Goal: Transaction & Acquisition: Purchase product/service

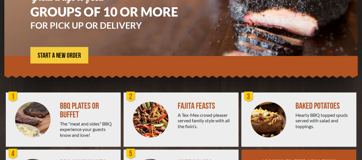
scroll to position [83, 0]
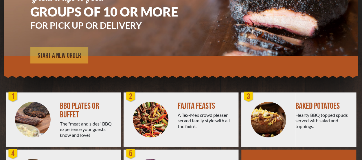
click at [64, 55] on span "START A NEW ORDER" at bounding box center [59, 55] width 43 height 7
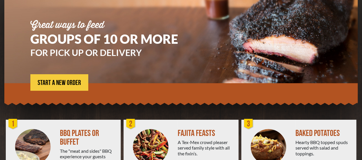
scroll to position [57, 0]
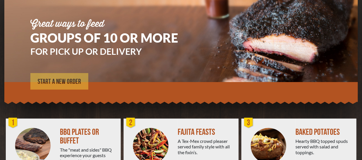
click at [54, 80] on span "START A NEW ORDER" at bounding box center [59, 81] width 43 height 7
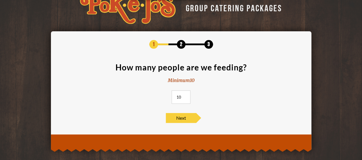
scroll to position [17, 0]
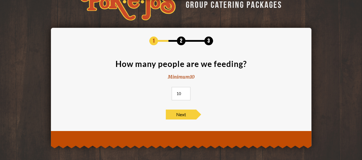
click at [185, 94] on input "10" at bounding box center [181, 93] width 19 height 13
click at [185, 93] on input "11" at bounding box center [181, 93] width 19 height 13
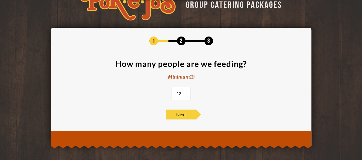
click at [185, 93] on input "12" at bounding box center [181, 93] width 19 height 13
click at [185, 93] on input "13" at bounding box center [181, 93] width 19 height 13
click at [185, 93] on input "14" at bounding box center [181, 93] width 19 height 13
click at [185, 93] on input "15" at bounding box center [181, 93] width 19 height 13
click at [185, 93] on input "28" at bounding box center [181, 93] width 19 height 13
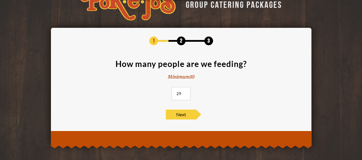
click at [185, 93] on input "29" at bounding box center [181, 93] width 19 height 13
type input "30"
click at [185, 93] on input "30" at bounding box center [181, 93] width 19 height 13
click at [181, 117] on span "Next" at bounding box center [181, 114] width 30 height 10
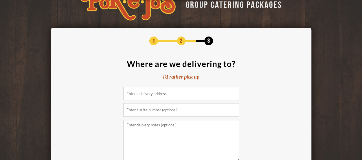
scroll to position [19, 0]
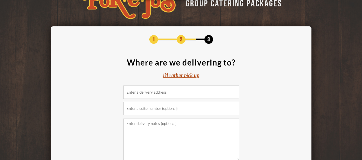
click at [173, 93] on input at bounding box center [181, 91] width 116 height 13
type input "2"
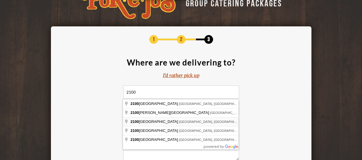
type input "2100 San Antonio Street, Austin, TX, USA"
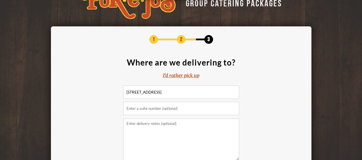
click at [171, 109] on input "text" at bounding box center [181, 108] width 116 height 13
type input "Suite 110"
click at [167, 133] on textarea at bounding box center [181, 139] width 116 height 42
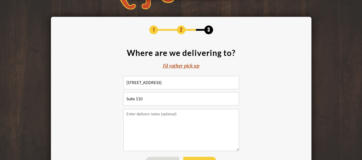
scroll to position [28, 0]
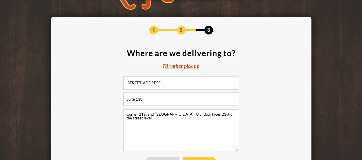
click at [177, 115] on textarea "Corner 21st and San Antonio. Our door faces 21st on the street level." at bounding box center [181, 130] width 116 height 42
drag, startPoint x: 195, startPoint y: 122, endPoint x: 198, endPoint y: 124, distance: 3.1
click at [198, 124] on textarea "Corner 21st and San Antonio in the ION apartments. Our door faces 21st on the s…" at bounding box center [181, 130] width 116 height 42
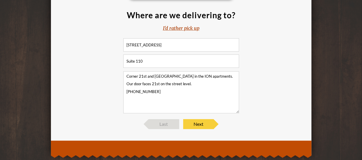
scroll to position [65, 0]
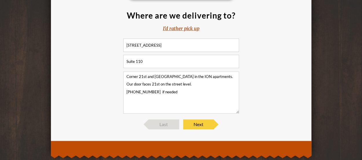
click at [126, 93] on textarea "Corner 21st and San Antonio in the ION apartments. Our door faces 21st on the s…" at bounding box center [181, 92] width 116 height 42
click at [197, 84] on textarea "Corner 21st and San Antonio in the ION apartments. Our door faces 21st on the s…" at bounding box center [181, 92] width 116 height 42
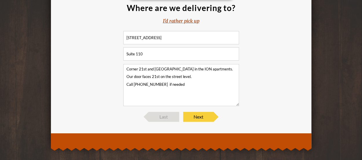
scroll to position [74, 0]
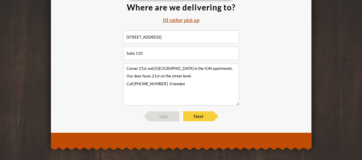
click at [160, 77] on textarea "Corner 21st and San Antonio in the ION apartments. Our door faces 21st on the s…" at bounding box center [181, 84] width 116 height 42
click at [202, 78] on textarea "Corner 21st and San Antonio in the ION apartments. Our door faces 21st St. on t…" at bounding box center [181, 84] width 116 height 42
type textarea "Corner 21st and San Antonio in the ION apartments. Our door faces 21st St. on t…"
click at [200, 116] on span "Next" at bounding box center [198, 116] width 30 height 10
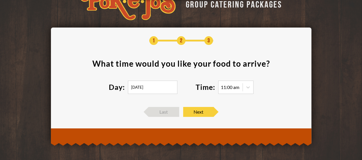
click at [161, 88] on input "08/23/2025" at bounding box center [152, 86] width 49 height 13
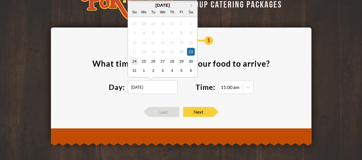
click at [133, 61] on div "24" at bounding box center [135, 61] width 8 height 8
type input "08/24/2025"
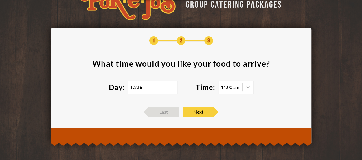
click at [248, 88] on icon at bounding box center [247, 87] width 3 height 2
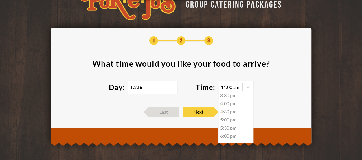
scroll to position [86, 0]
click at [235, 127] on div "6:00 pm" at bounding box center [236, 127] width 35 height 8
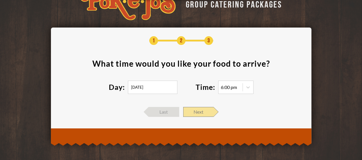
click at [199, 112] on span "Next" at bounding box center [198, 112] width 30 height 10
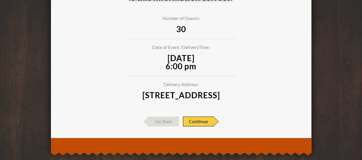
scroll to position [62, 0]
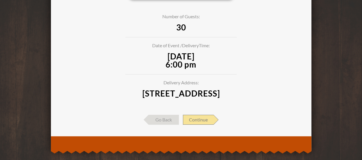
click at [199, 124] on span "Continue" at bounding box center [198, 120] width 31 height 10
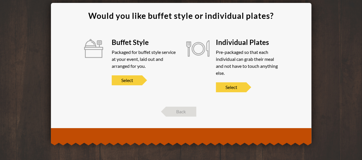
scroll to position [41, 0]
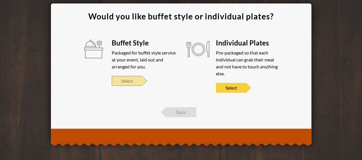
click at [124, 80] on span "Select" at bounding box center [127, 81] width 30 height 10
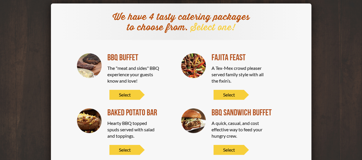
scroll to position [52, 0]
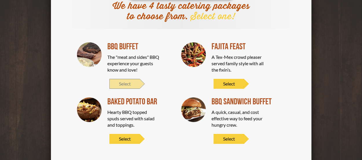
click at [128, 82] on span "Select" at bounding box center [124, 84] width 30 height 10
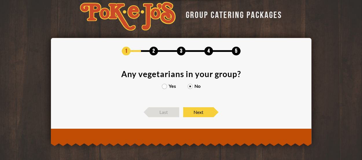
click at [164, 87] on label "Yes" at bounding box center [169, 86] width 14 height 5
click at [0, 0] on input "Yes" at bounding box center [0, 0] width 0 height 0
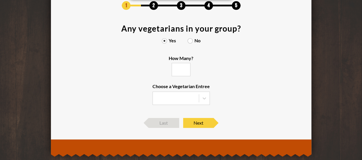
click at [190, 42] on label "No" at bounding box center [194, 40] width 13 height 5
click at [0, 0] on input "No" at bounding box center [0, 0] width 0 height 0
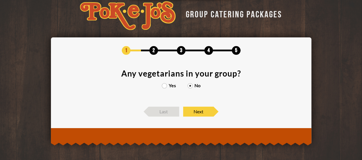
scroll to position [7, 0]
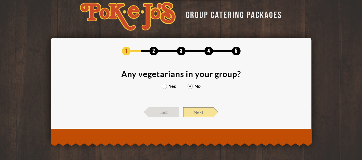
click at [198, 112] on span "Next" at bounding box center [198, 112] width 30 height 10
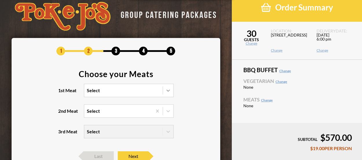
click at [169, 91] on icon at bounding box center [168, 90] width 6 height 6
click at [61, 93] on input "1st Meat Select" at bounding box center [61, 93] width 0 height 0
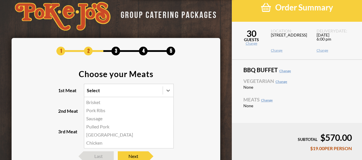
click at [127, 101] on div "Brisket" at bounding box center [128, 102] width 89 height 8
click at [61, 93] on input "1st Meat option Brisket focused, 1 of 6. 6 results available. Use Up and Down t…" at bounding box center [61, 93] width 0 height 0
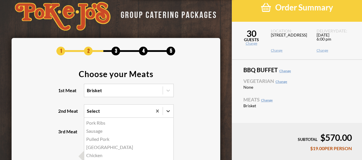
scroll to position [8, 0]
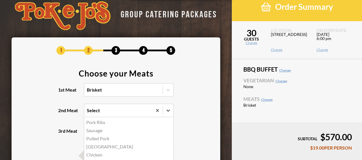
click at [168, 113] on icon at bounding box center [168, 110] width 6 height 6
click at [61, 113] on input "2nd Meat option Pork Ribs focused, 1 of 5. 5 results available. Use Up and Down…" at bounding box center [61, 113] width 0 height 0
click at [98, 131] on div "Sausage" at bounding box center [128, 130] width 89 height 8
click at [61, 113] on input "2nd Meat option Sausage focused, 2 of 5. 5 results available. Use Up and Down t…" at bounding box center [61, 113] width 0 height 0
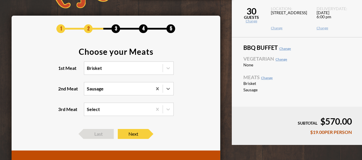
scroll to position [23, 0]
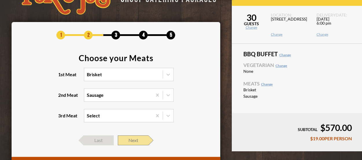
click at [139, 139] on span "Next" at bounding box center [133, 140] width 30 height 10
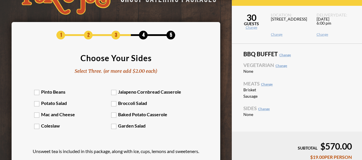
click at [36, 114] on label "Mac and Cheese" at bounding box center [72, 113] width 77 height 5
click at [0, 0] on input "Mac and Cheese" at bounding box center [0, 0] width 0 height 0
click at [113, 115] on label "Baked Potato Casserole" at bounding box center [149, 113] width 77 height 5
click at [0, 0] on input "Baked Potato Casserole" at bounding box center [0, 0] width 0 height 0
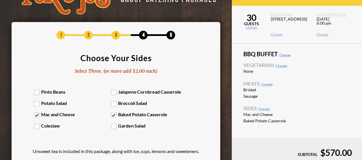
click at [38, 92] on label "Pinto Beans" at bounding box center [72, 91] width 77 height 5
click at [0, 0] on input "Pinto Beans" at bounding box center [0, 0] width 0 height 0
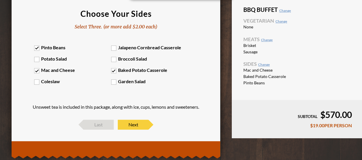
scroll to position [67, 0]
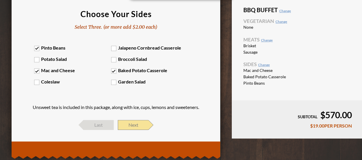
click at [137, 124] on span "Next" at bounding box center [133, 125] width 30 height 10
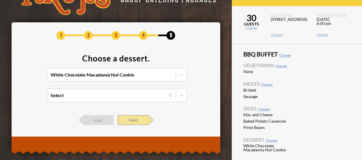
scroll to position [22, 0]
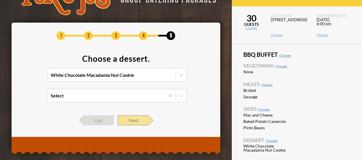
click at [134, 118] on span "Next" at bounding box center [133, 120] width 30 height 10
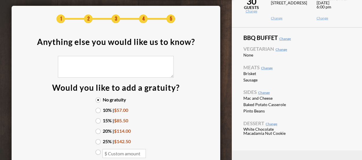
scroll to position [47, 0]
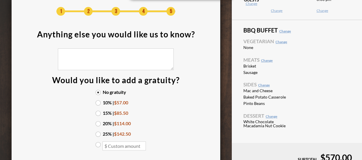
click at [99, 104] on label "10% | $57.00" at bounding box center [116, 102] width 41 height 5
click at [0, 0] on input "10% | $57.00" at bounding box center [0, 0] width 0 height 0
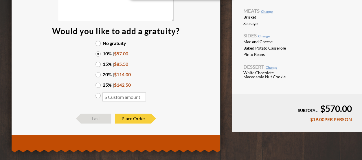
scroll to position [96, 0]
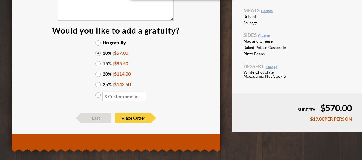
click at [99, 54] on label "10% | $57.00" at bounding box center [116, 53] width 41 height 5
click at [0, 0] on input "10% | $57.00" at bounding box center [0, 0] width 0 height 0
click at [99, 54] on label "10% | $57.00" at bounding box center [116, 53] width 41 height 5
click at [0, 0] on input "10% | $57.00" at bounding box center [0, 0] width 0 height 0
click at [120, 96] on input "number" at bounding box center [123, 96] width 43 height 9
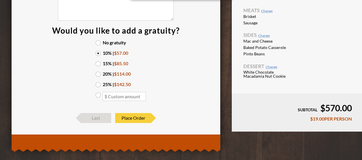
click at [98, 96] on label at bounding box center [116, 96] width 41 height 9
click at [0, 0] on input "radio" at bounding box center [0, 0] width 0 height 0
click at [117, 98] on input "number" at bounding box center [123, 96] width 43 height 9
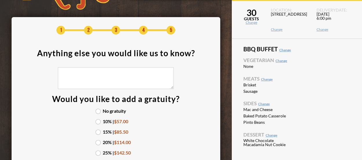
scroll to position [28, 0]
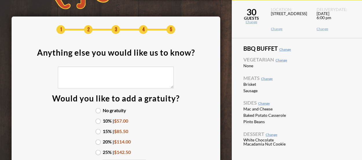
type input "30.00"
click at [278, 28] on link "Change" at bounding box center [290, 28] width 38 height 3
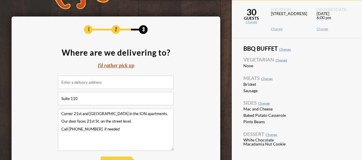
click at [120, 129] on textarea "Corner 21st and San Antonio in the ION apartments. Our door faces 21st St. on t…" at bounding box center [116, 130] width 116 height 42
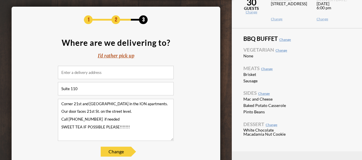
scroll to position [38, 0]
click at [129, 129] on textarea "Corner 21st and San Antonio in the ION apartments. Our door faces 21st St. on t…" at bounding box center [116, 120] width 116 height 42
click at [74, 127] on textarea "Corner 21st and San Antonio in the ION apartments. Our door faces 21st St. on t…" at bounding box center [116, 120] width 116 height 42
click at [82, 128] on textarea "Corner 21st and San Antonio in the ION apartments. Our door faces 21st St. on t…" at bounding box center [116, 120] width 116 height 42
click at [88, 127] on textarea "Corner 21st and San Antonio in the ION apartments. Our door faces 21st St. on t…" at bounding box center [116, 120] width 116 height 42
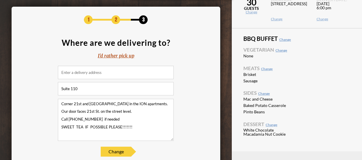
click at [105, 127] on textarea "Corner 21st and San Antonio in the ION apartments. Our door faces 21st St. on t…" at bounding box center [116, 120] width 116 height 42
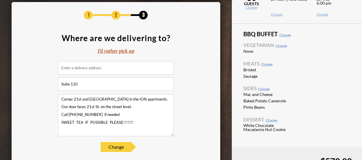
scroll to position [42, 0]
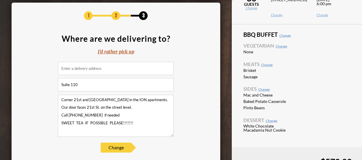
type textarea "Corner 21st and San Antonio in the ION apartments. Our door faces 21st St. on t…"
click at [104, 67] on input at bounding box center [116, 68] width 116 height 13
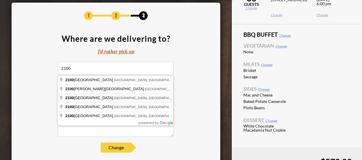
type input "2100 San Antonio Street, Austin, TX, USA"
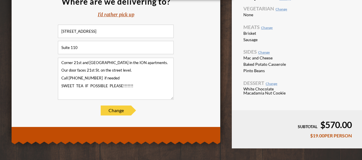
scroll to position [79, 0]
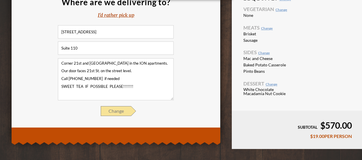
click at [119, 109] on span "Change" at bounding box center [116, 111] width 30 height 10
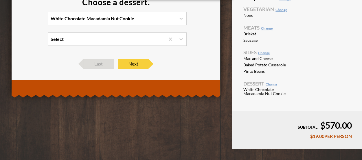
click at [156, 16] on div "White Chocolate Macadamia Nut Cookie" at bounding box center [112, 18] width 128 height 13
click at [25, 21] on input "White Chocolate Macadamia Nut Cookie" at bounding box center [25, 21] width 0 height 0
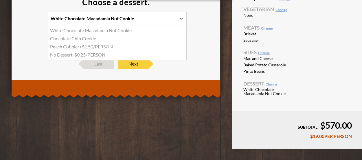
click at [107, 30] on div "White Chocolate Macadamia Nut Cookie" at bounding box center [117, 30] width 138 height 8
click at [25, 21] on input "option White Chocolate Macadamia Nut Cookie focused, 1 of 4. 4 results availabl…" at bounding box center [25, 21] width 0 height 0
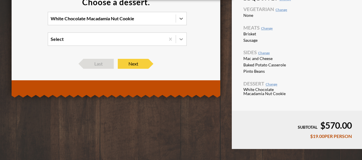
click at [181, 38] on icon at bounding box center [181, 39] width 6 height 6
click at [25, 42] on input "Select" at bounding box center [25, 42] width 0 height 0
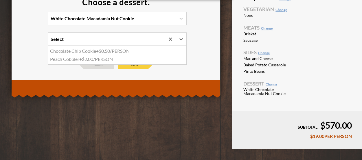
click at [135, 16] on div "White Chocolate Macadamia Nut Cookie" at bounding box center [112, 18] width 128 height 13
click at [25, 21] on input "White Chocolate Macadamia Nut Cookie" at bounding box center [25, 21] width 0 height 0
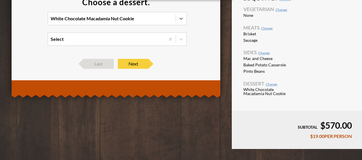
click at [135, 16] on div "White Chocolate Macadamia Nut Cookie" at bounding box center [112, 18] width 128 height 13
click at [25, 21] on input "option White Chocolate Macadamia Nut Cookie, selected. 0 results available. Sel…" at bounding box center [25, 21] width 0 height 0
click at [134, 65] on span "Next" at bounding box center [133, 64] width 30 height 10
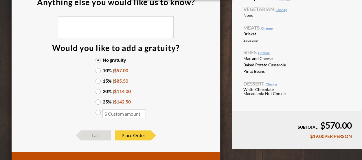
click at [132, 113] on input "number" at bounding box center [123, 113] width 43 height 9
click at [99, 112] on label at bounding box center [116, 114] width 41 height 9
click at [0, 0] on input "radio" at bounding box center [0, 0] width 0 height 0
click at [118, 116] on input "number" at bounding box center [123, 113] width 43 height 9
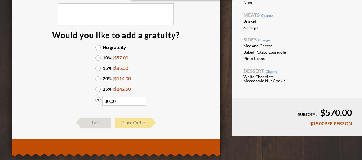
type input "30.00"
click at [142, 118] on span "Place Order" at bounding box center [133, 123] width 36 height 10
click at [134, 122] on span "Place Order" at bounding box center [133, 123] width 36 height 10
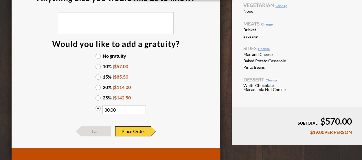
scroll to position [64, 0]
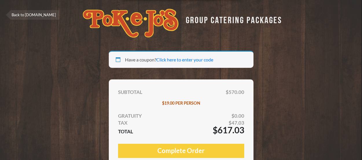
select select "TX"
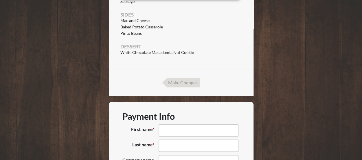
scroll to position [291, 0]
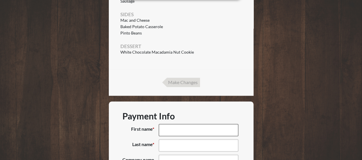
click at [179, 132] on input "First name *" at bounding box center [199, 130] width 80 height 12
type input "Richard"
type input "Mittwede"
type input "University Lutheran Church"
type input "2100 San Antonio St."
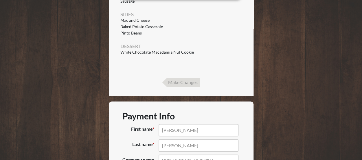
type input "Austin"
type input "78705"
type input "(512) 461-3425"
type input "richard@ulcaustin.com"
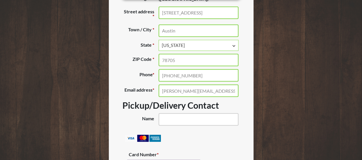
scroll to position [493, 0]
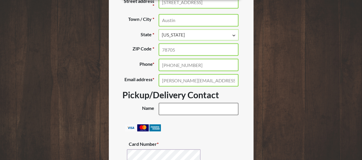
click at [189, 113] on input "Name (optional)" at bounding box center [199, 108] width 80 height 12
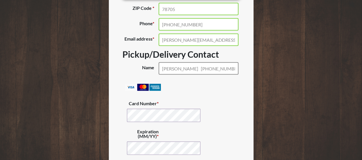
scroll to position [534, 0]
type input "Richard 512-461-3425"
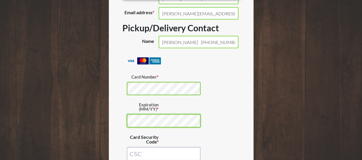
scroll to position [563, 0]
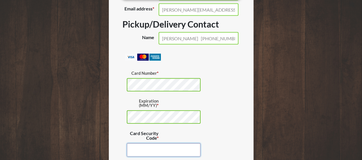
click at [147, 151] on input "Card Security Code *" at bounding box center [164, 150] width 74 height 14
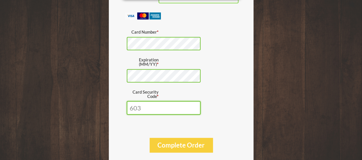
scroll to position [615, 0]
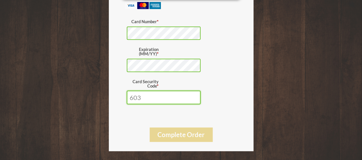
type input "603"
click at [171, 140] on button "Complete Order" at bounding box center [181, 134] width 63 height 14
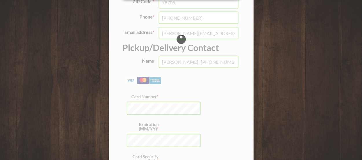
scroll to position [531, 0]
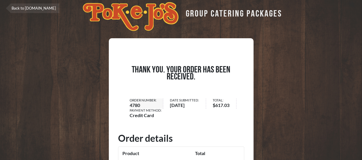
scroll to position [5, 0]
